Goal: Entertainment & Leisure: Browse casually

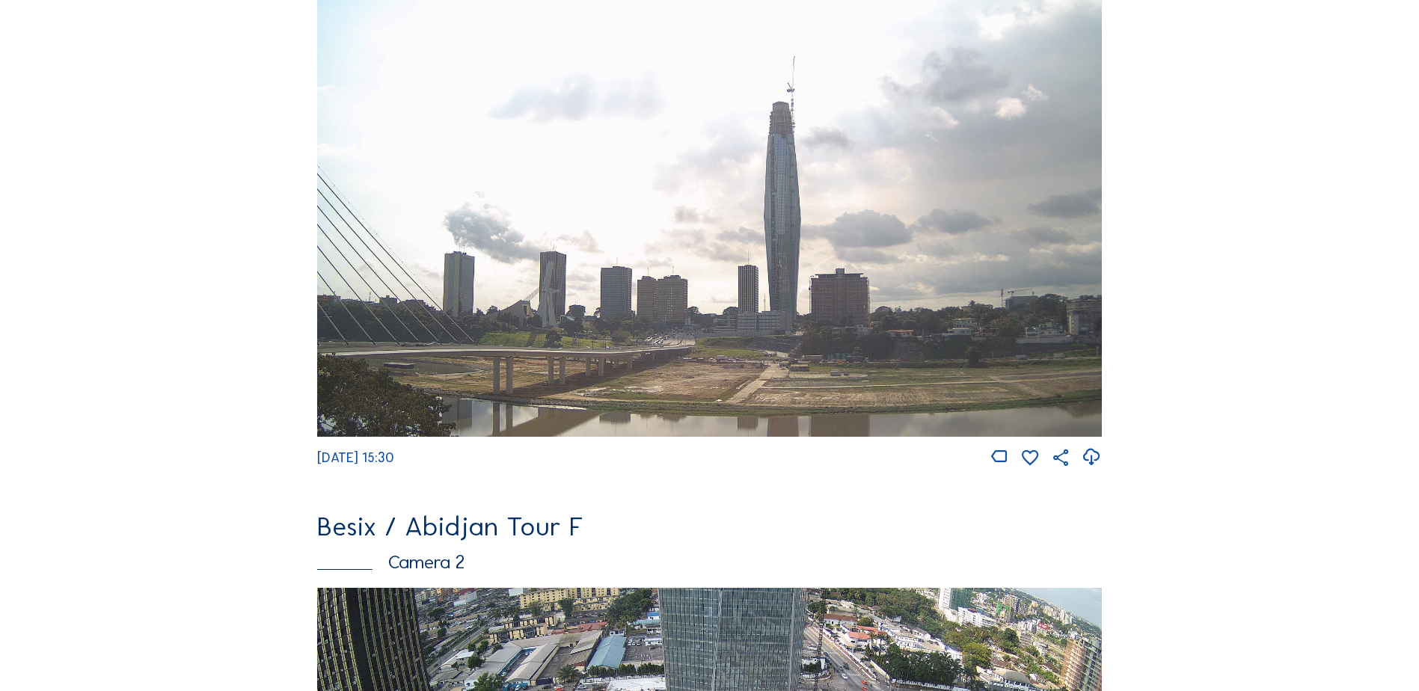
scroll to position [669, 0]
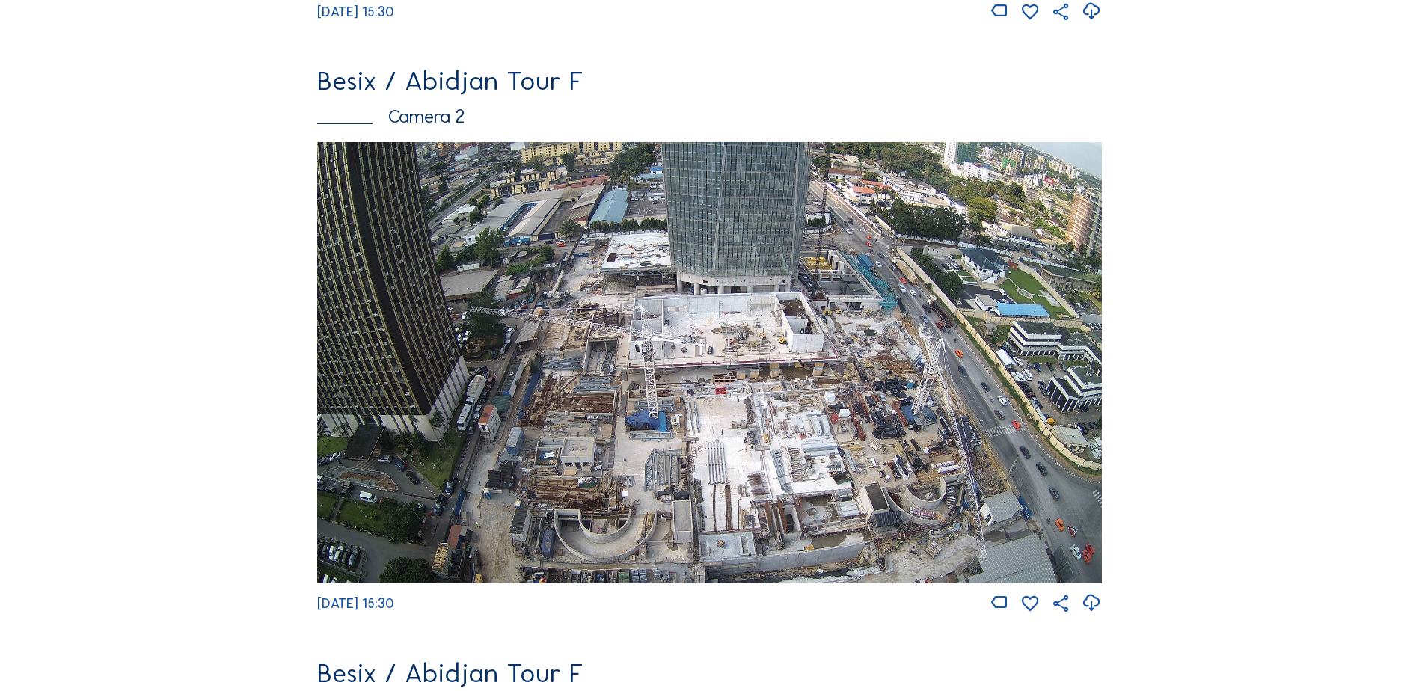
click at [361, 188] on img at bounding box center [709, 362] width 785 height 441
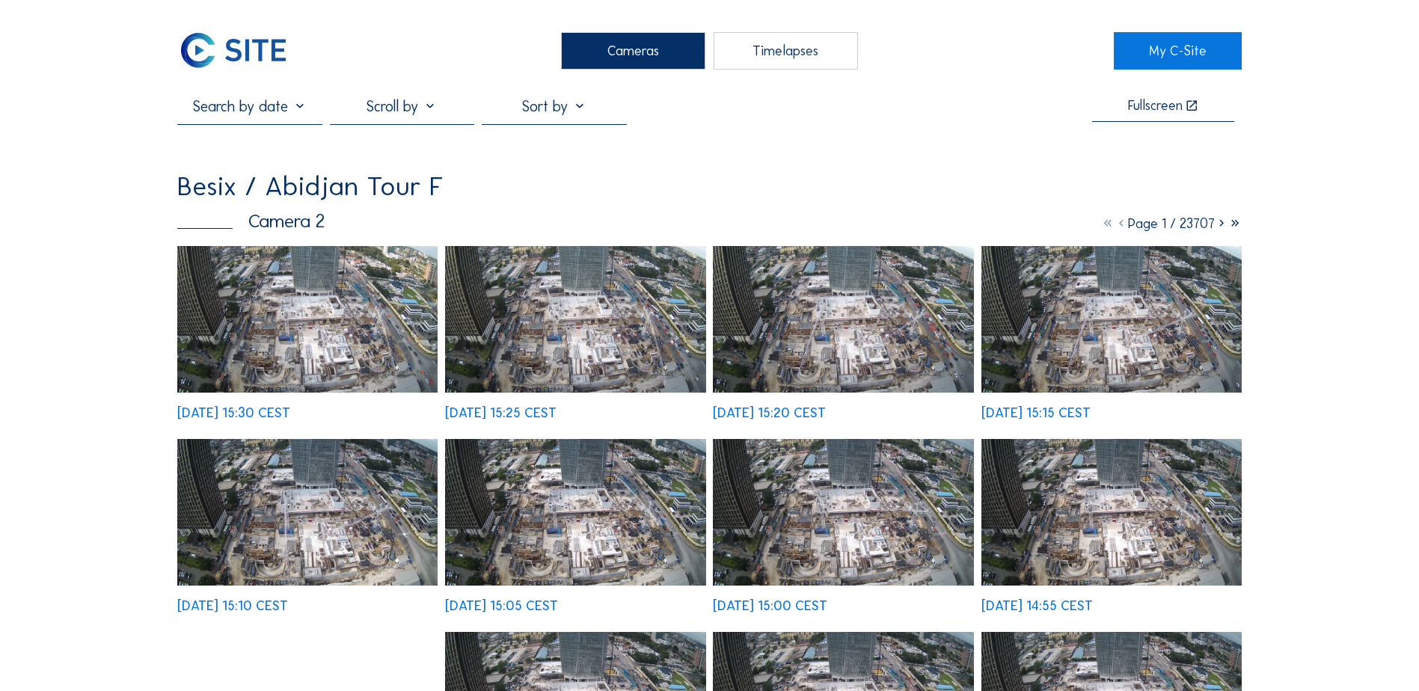
click at [368, 305] on img at bounding box center [307, 319] width 260 height 147
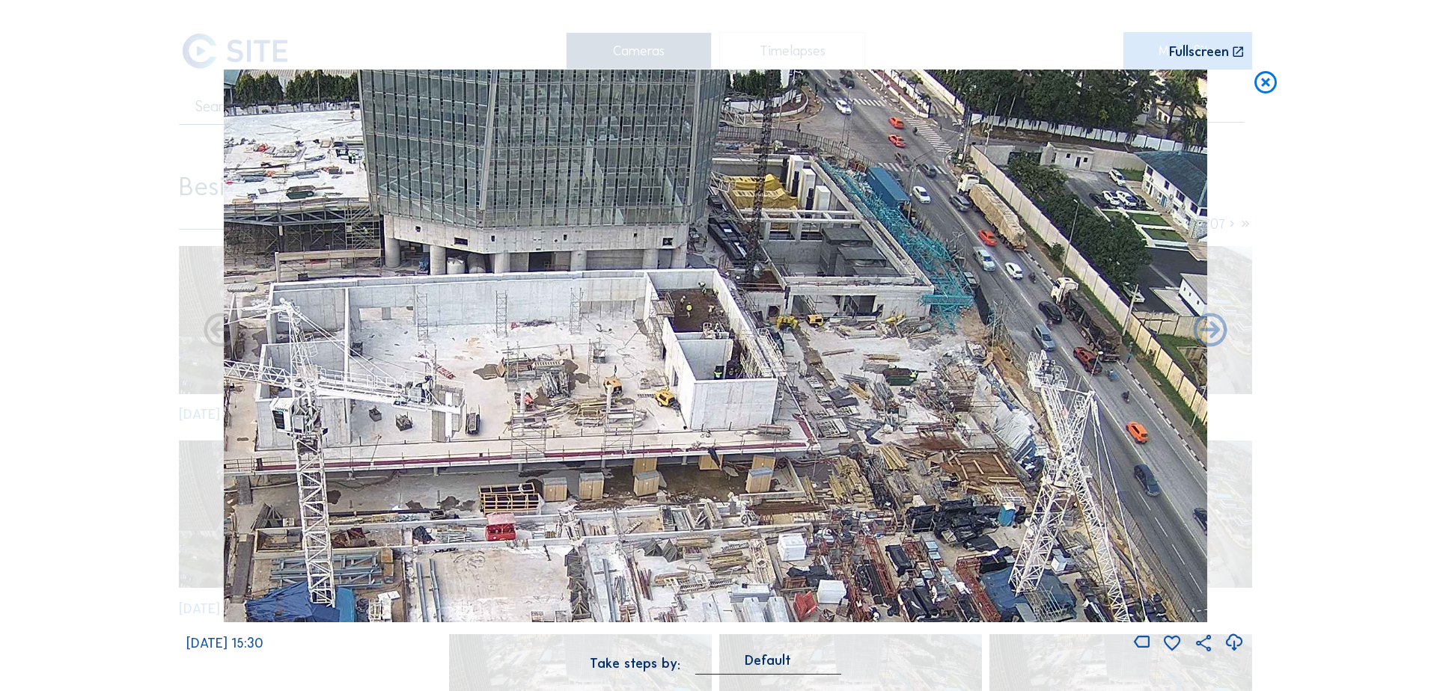
drag, startPoint x: 722, startPoint y: 355, endPoint x: 698, endPoint y: 361, distance: 24.7
click at [698, 361] on img at bounding box center [715, 346] width 983 height 553
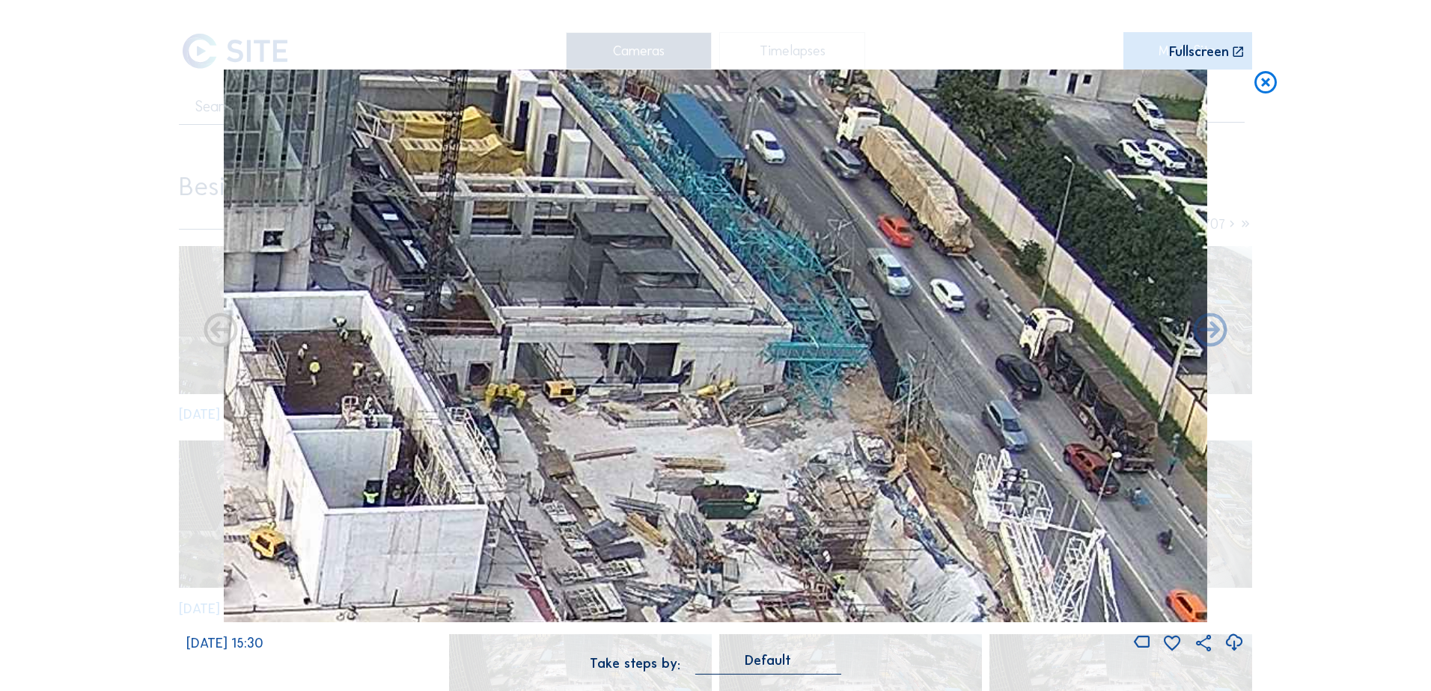
drag, startPoint x: 833, startPoint y: 340, endPoint x: 757, endPoint y: 379, distance: 84.7
click at [757, 379] on img at bounding box center [715, 346] width 983 height 553
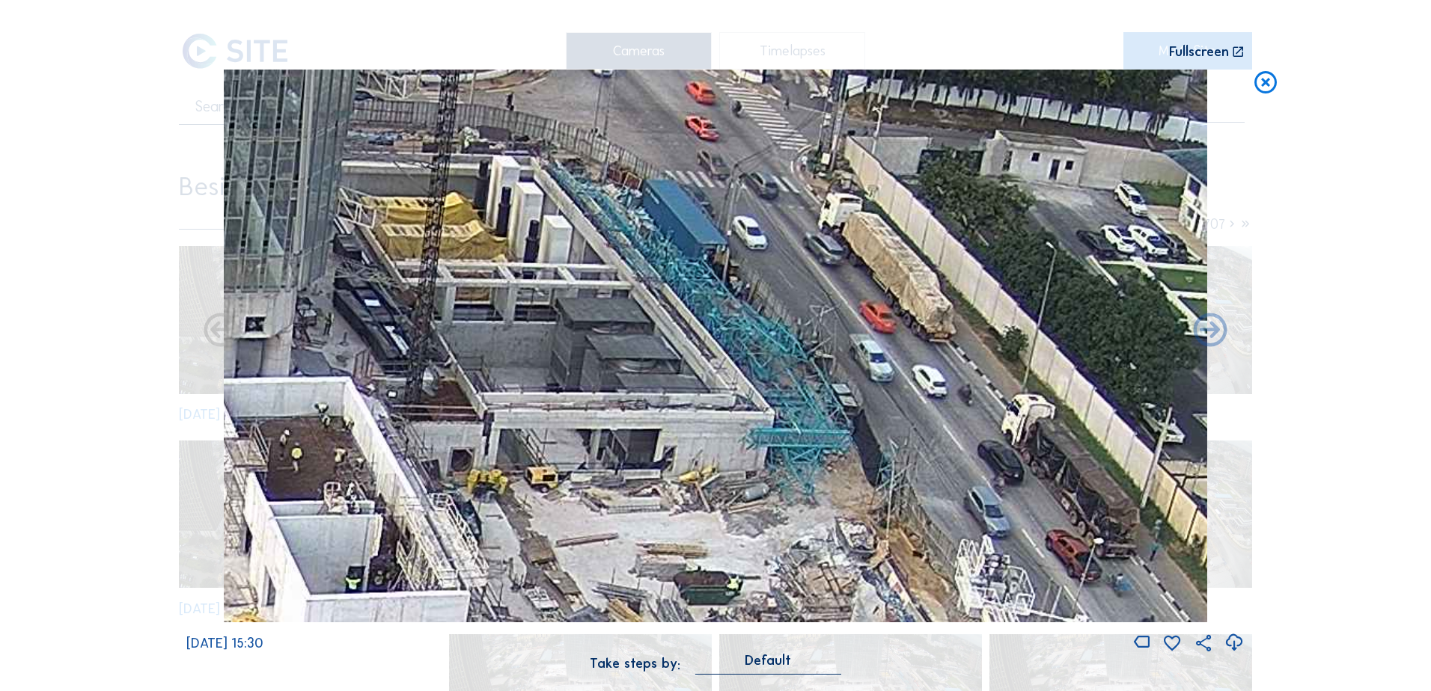
drag, startPoint x: 650, startPoint y: 380, endPoint x: 618, endPoint y: 464, distance: 89.5
click at [637, 471] on img at bounding box center [715, 346] width 983 height 553
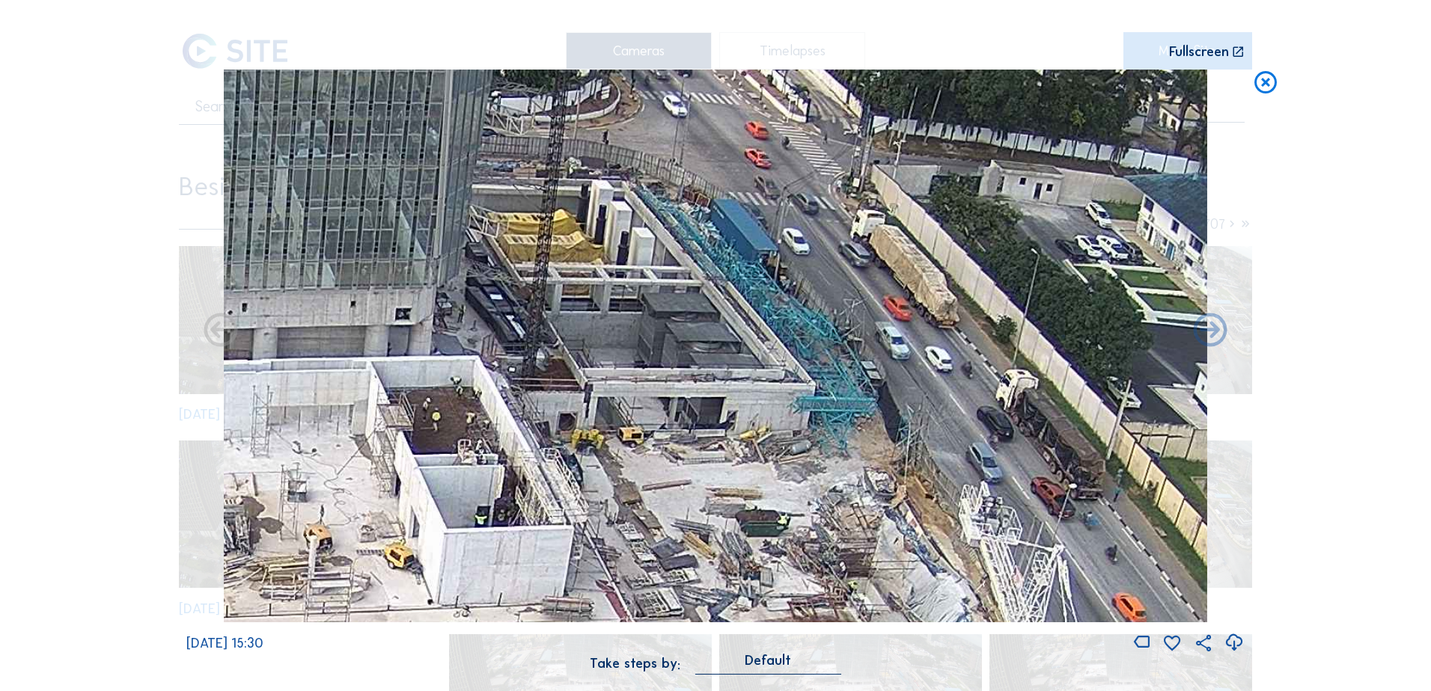
drag, startPoint x: 524, startPoint y: 417, endPoint x: 703, endPoint y: 303, distance: 211.9
click at [700, 300] on img at bounding box center [715, 346] width 983 height 553
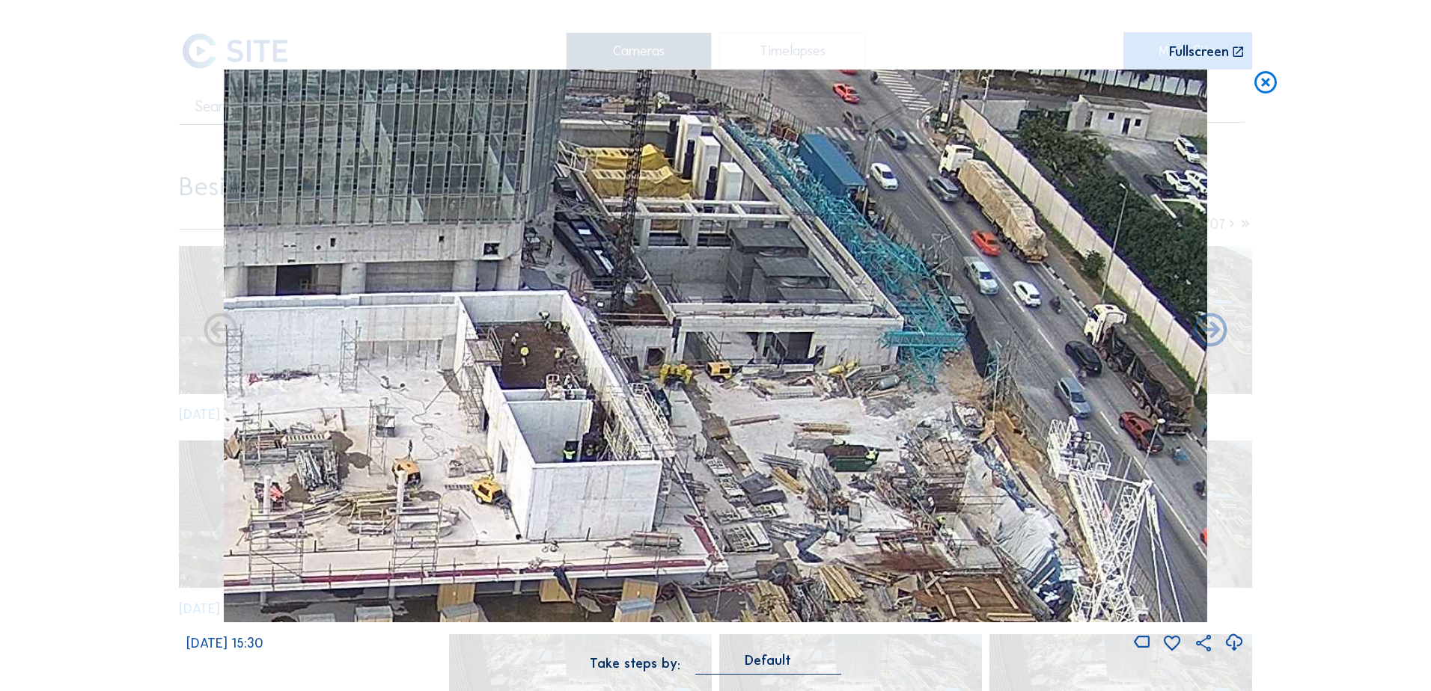
drag, startPoint x: 644, startPoint y: 441, endPoint x: 768, endPoint y: 342, distance: 158.7
click at [768, 342] on img at bounding box center [715, 346] width 983 height 553
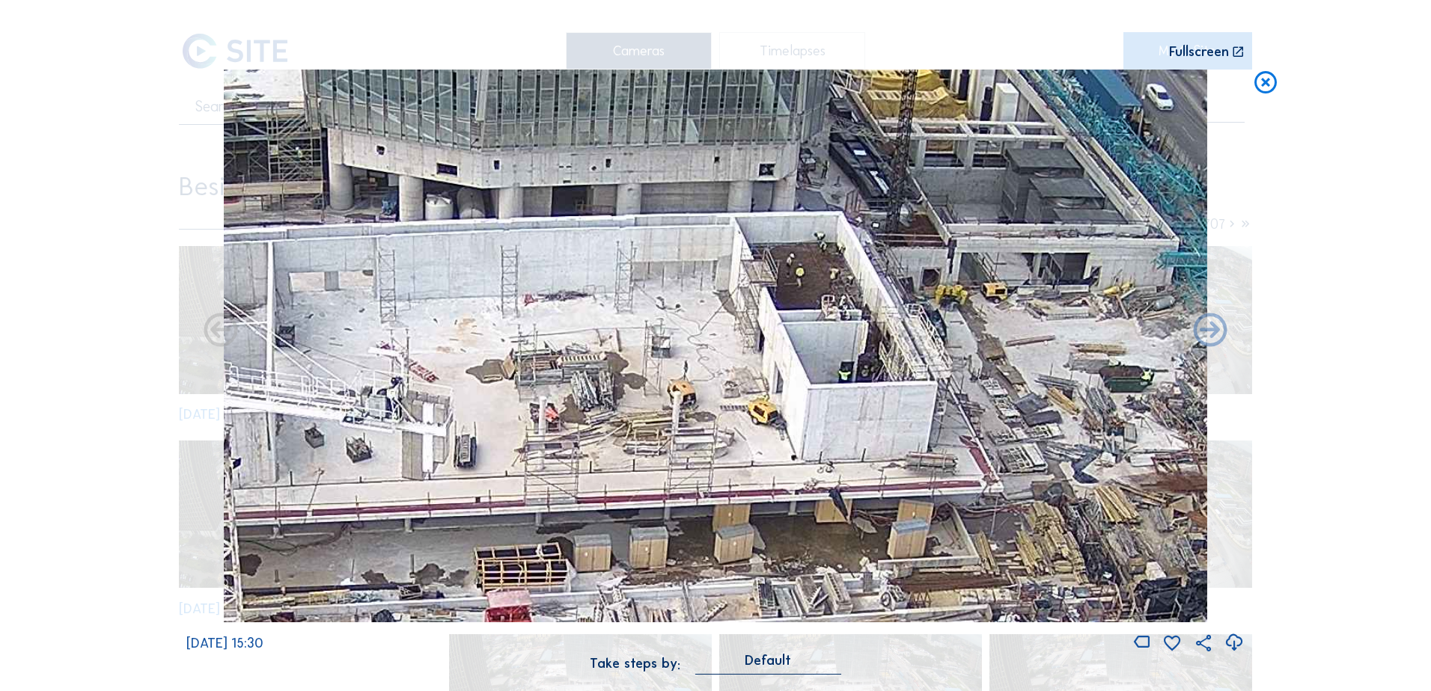
drag, startPoint x: 488, startPoint y: 367, endPoint x: 694, endPoint y: 403, distance: 208.8
click at [694, 403] on img at bounding box center [715, 346] width 983 height 553
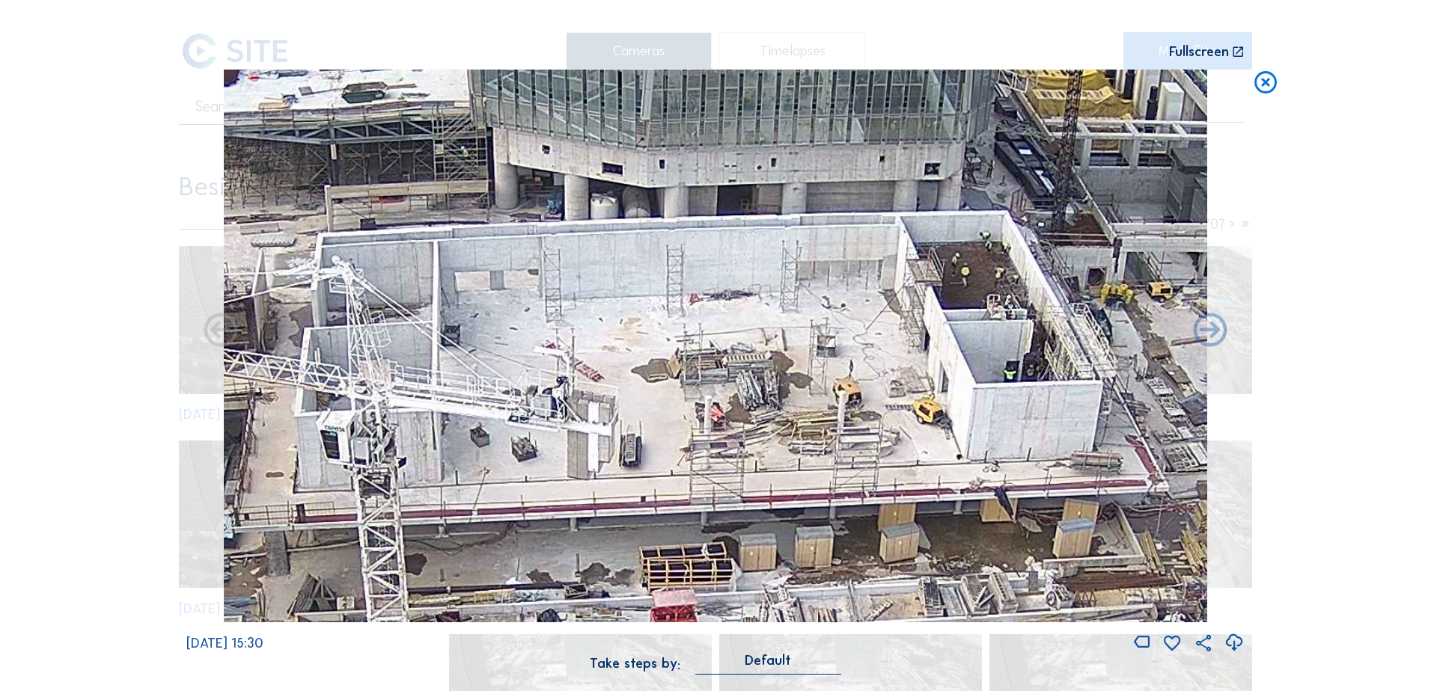
drag, startPoint x: 572, startPoint y: 429, endPoint x: 747, endPoint y: 402, distance: 177.2
click at [747, 402] on img at bounding box center [715, 346] width 983 height 553
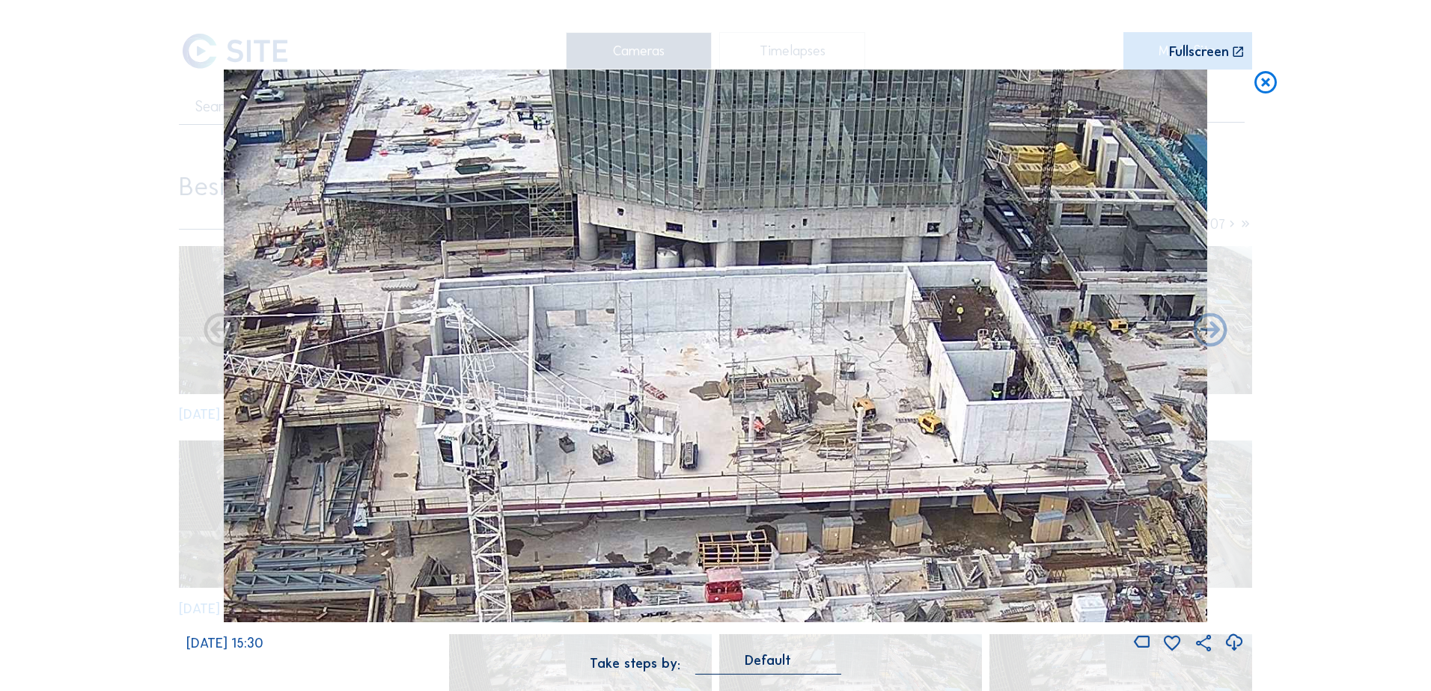
drag, startPoint x: 622, startPoint y: 352, endPoint x: 658, endPoint y: 416, distance: 74.1
click at [658, 416] on img at bounding box center [715, 346] width 983 height 553
